Goal: Complete application form

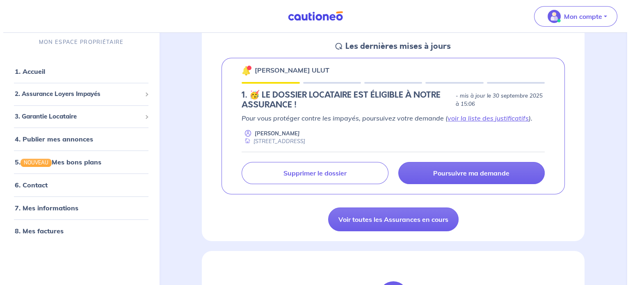
scroll to position [123, 0]
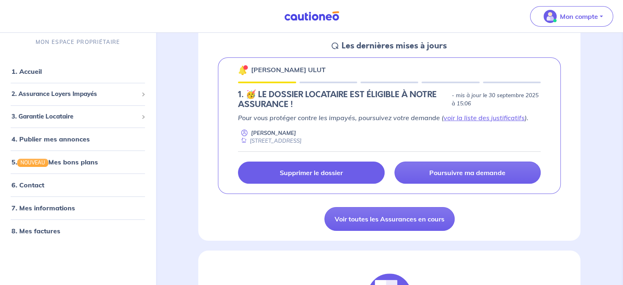
click at [322, 171] on p "Supprimer le dossier" at bounding box center [311, 172] width 63 height 8
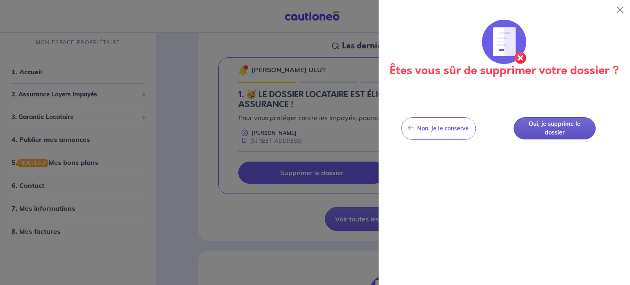
click at [554, 127] on button "Oui, je supprime le dossier" at bounding box center [554, 128] width 82 height 23
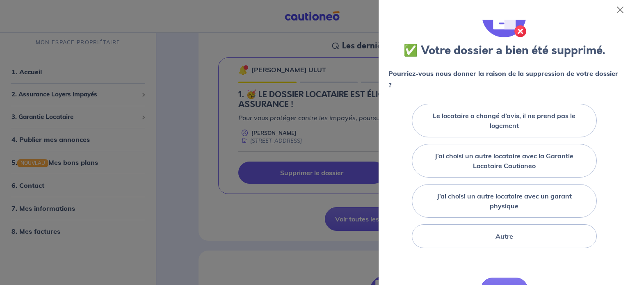
scroll to position [41, 0]
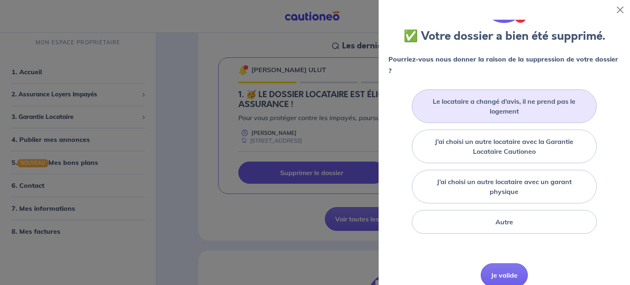
click at [566, 98] on label "Le locataire a changé d’avis, il ne prend pas le logement" at bounding box center [504, 106] width 164 height 20
click at [0, 0] on input "Le locataire a changé d’avis, il ne prend pas le logement" at bounding box center [0, 0] width 0 height 0
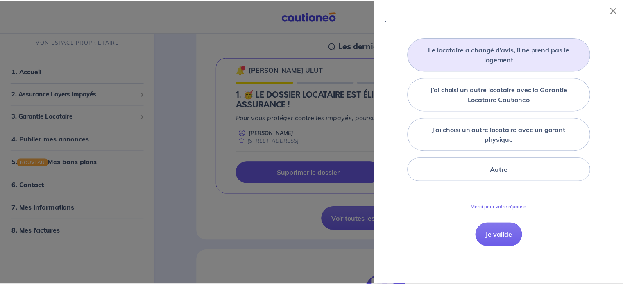
scroll to position [146, 0]
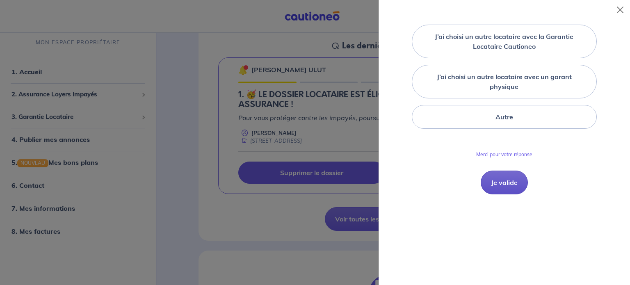
click at [506, 177] on button "Je valide" at bounding box center [503, 183] width 47 height 24
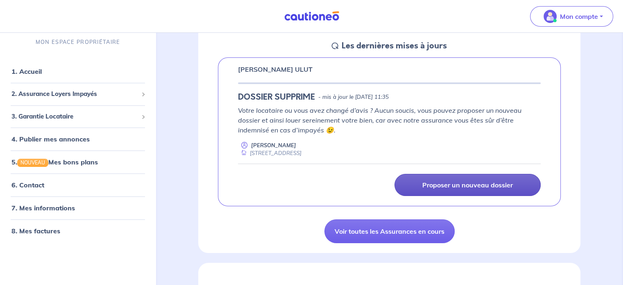
click at [491, 185] on p "Proposer un nouveau dossier" at bounding box center [468, 185] width 91 height 8
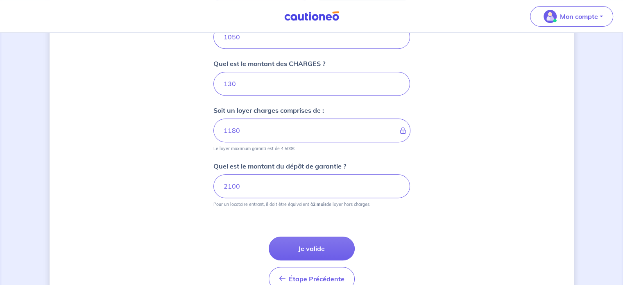
scroll to position [374, 0]
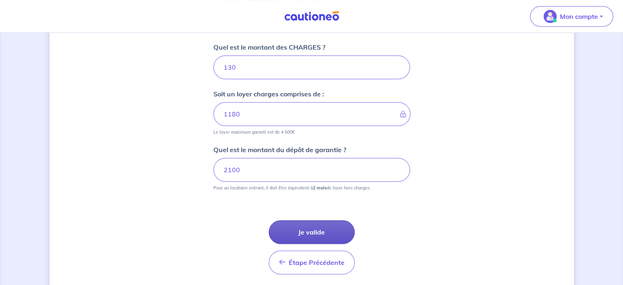
click at [316, 224] on button "Je valide" at bounding box center [312, 232] width 86 height 24
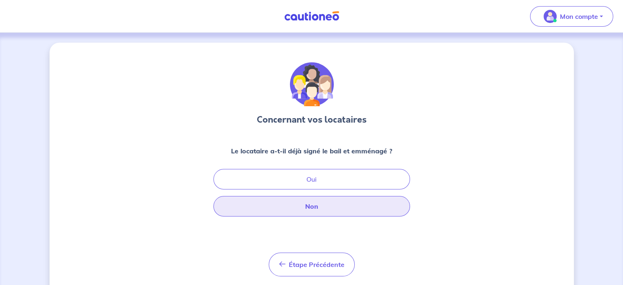
click at [346, 201] on button "Non" at bounding box center [312, 206] width 197 height 20
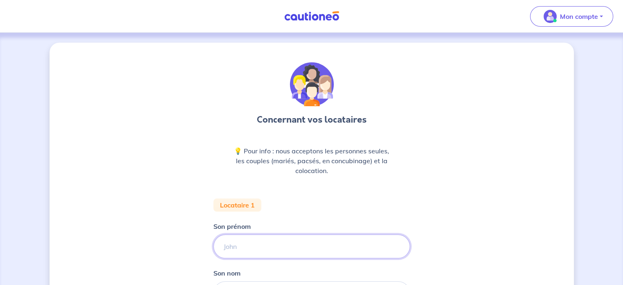
click at [297, 246] on input "Son prénom" at bounding box center [312, 246] width 197 height 24
type input "theo"
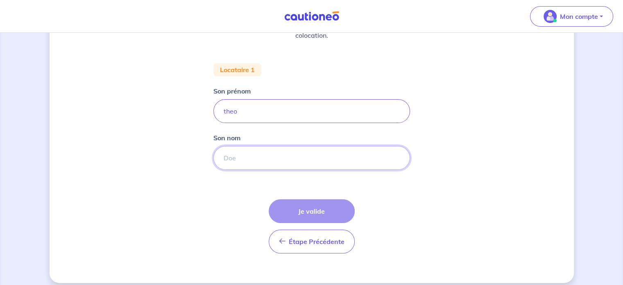
scroll to position [142, 0]
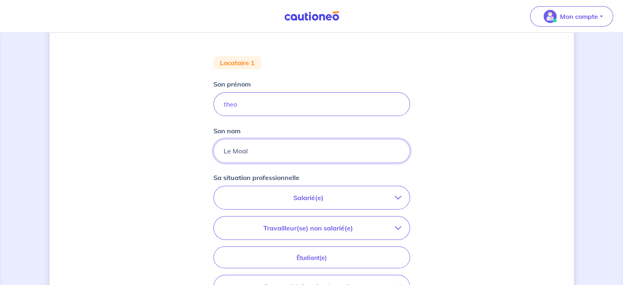
type input "Le Moal"
drag, startPoint x: 227, startPoint y: 105, endPoint x: 232, endPoint y: 111, distance: 7.6
click at [227, 105] on input "theo" at bounding box center [312, 104] width 197 height 24
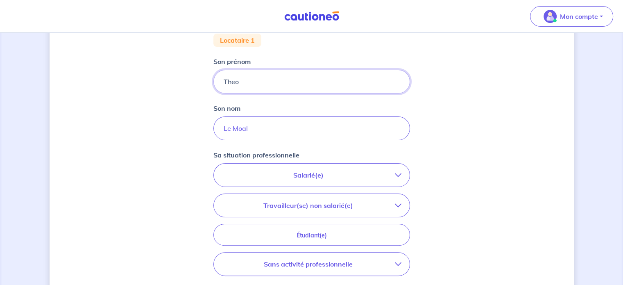
scroll to position [183, 0]
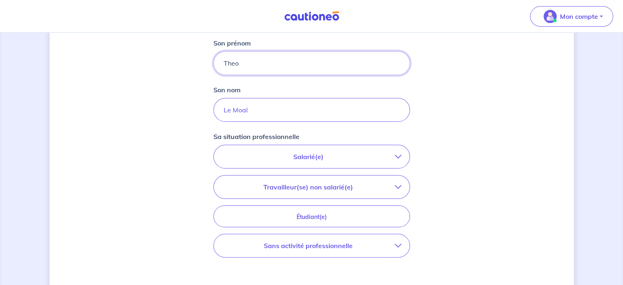
type input "Theo"
click at [297, 159] on p "Salarié(e)" at bounding box center [308, 157] width 173 height 10
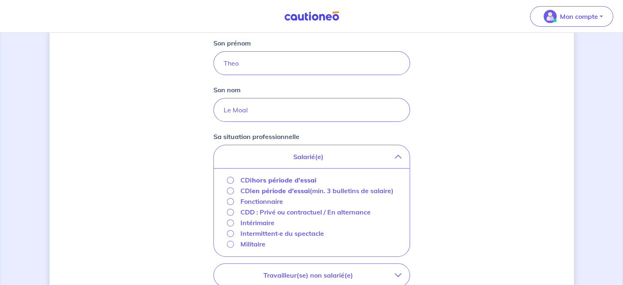
click at [224, 177] on div "CDI hors période d'essai" at bounding box center [312, 180] width 183 height 11
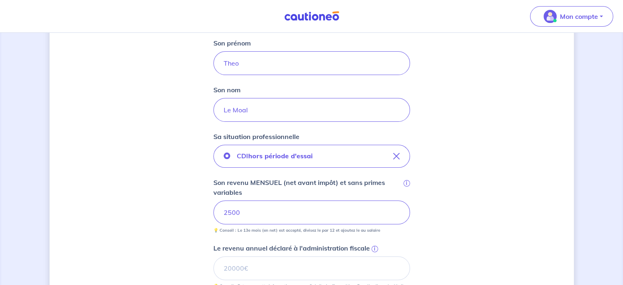
click at [455, 167] on div "Concernant vos locataires 💡 Pour info : nous acceptons les personnes seules, le…" at bounding box center [312, 179] width 525 height 640
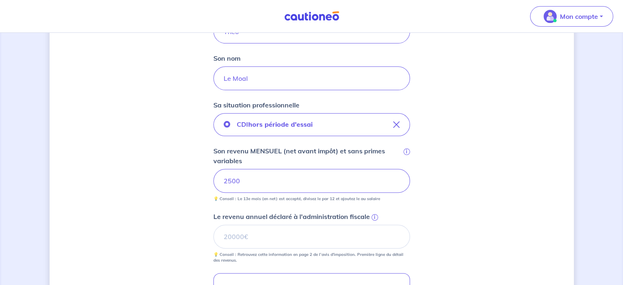
scroll to position [265, 0]
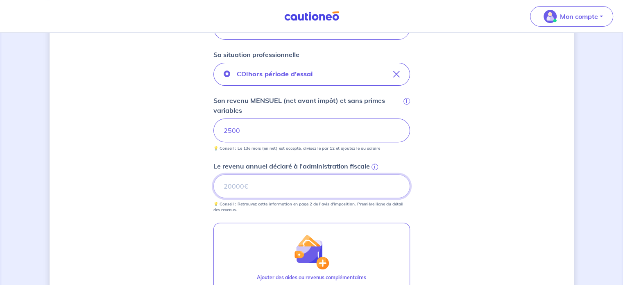
click at [267, 187] on input "Le revenu annuel déclaré à l'administration fiscale i" at bounding box center [312, 186] width 197 height 24
type input "23099"
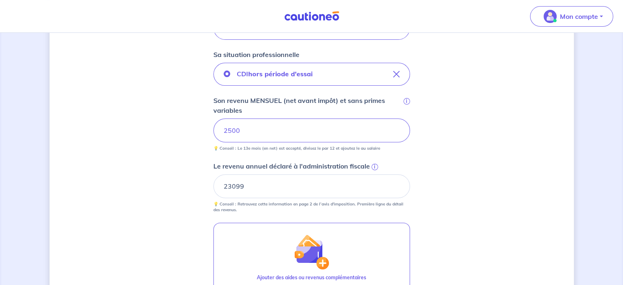
click at [475, 123] on div "Concernant vos locataires 💡 Pour info : nous acceptons les personnes seules, le…" at bounding box center [312, 97] width 525 height 640
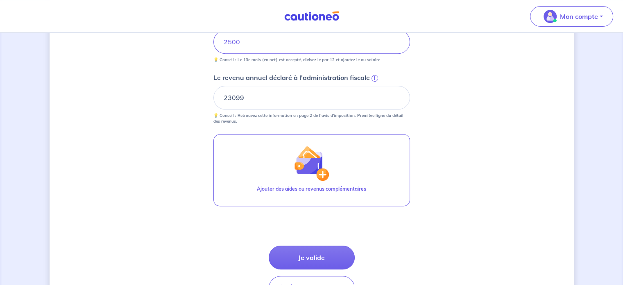
scroll to position [407, 0]
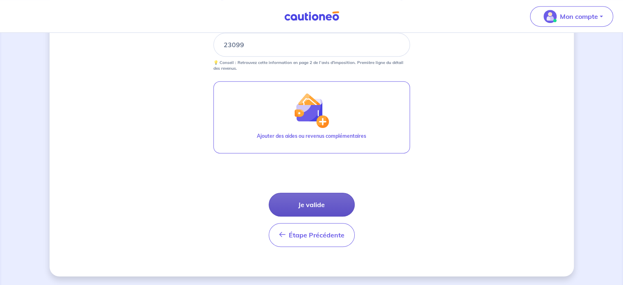
click at [314, 200] on button "Je valide" at bounding box center [312, 205] width 86 height 24
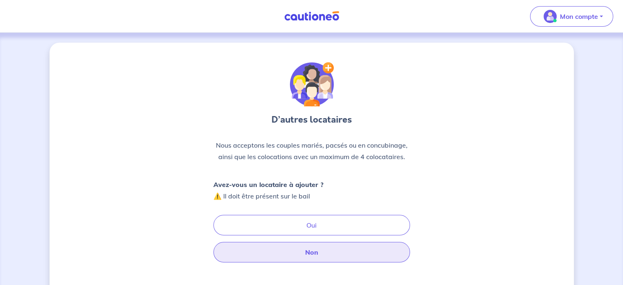
click at [300, 252] on button "Non" at bounding box center [312, 252] width 197 height 20
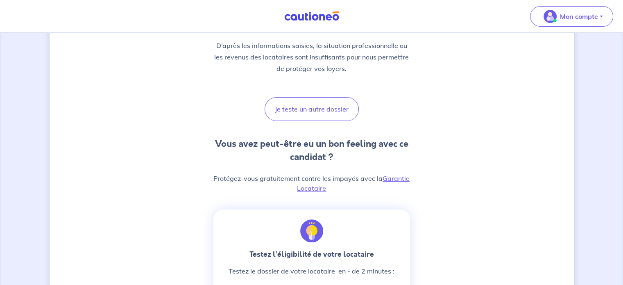
scroll to position [123, 0]
click at [405, 178] on link "Garantie Locataire" at bounding box center [353, 183] width 113 height 18
